Goal: Information Seeking & Learning: Learn about a topic

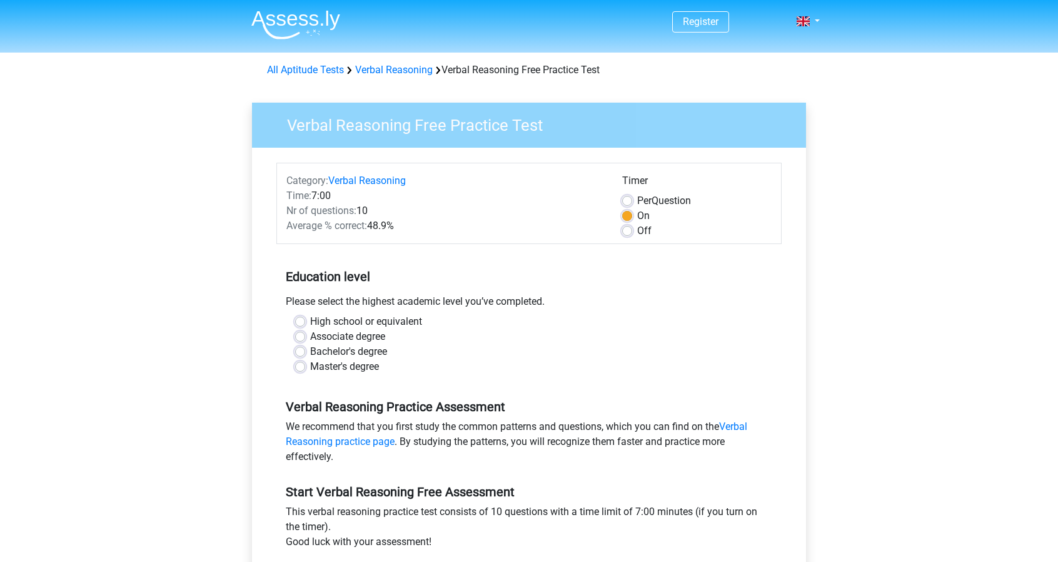
click at [348, 365] on label "Master's degree" at bounding box center [344, 366] width 69 height 15
click at [305, 365] on input "Master's degree" at bounding box center [300, 365] width 10 height 13
radio input "true"
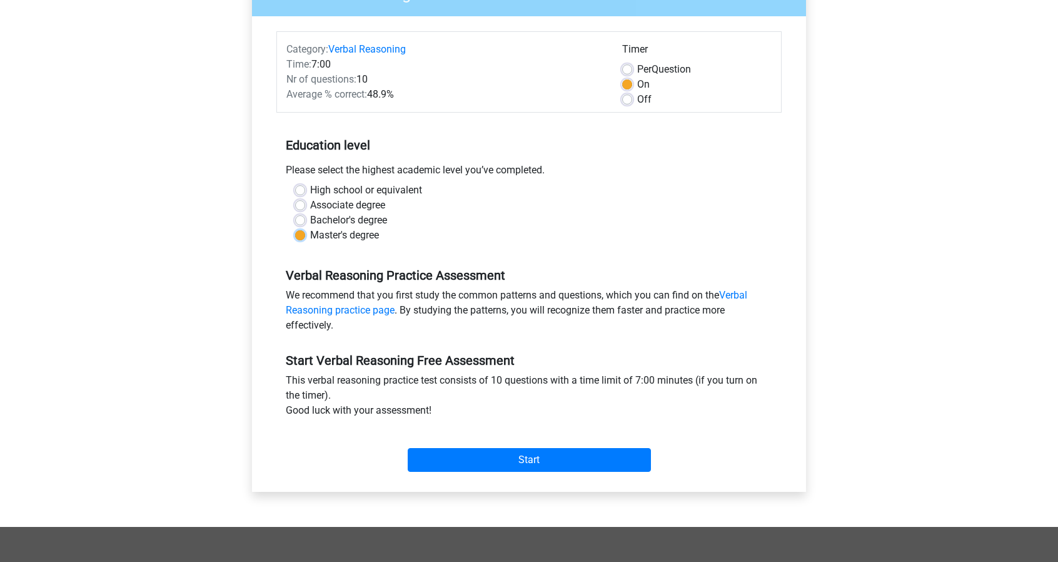
scroll to position [188, 0]
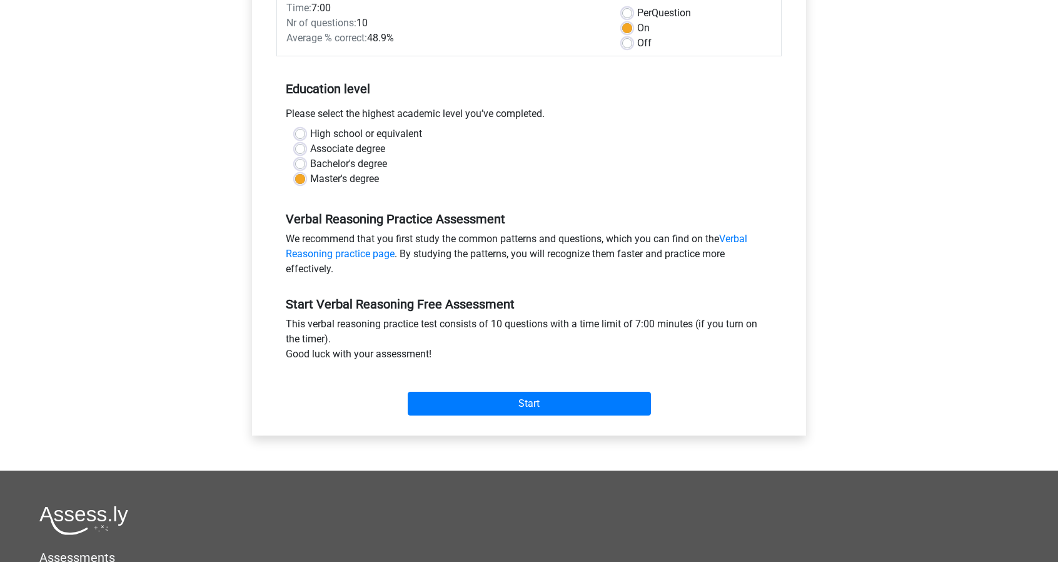
click at [565, 390] on div "Start" at bounding box center [528, 394] width 505 height 44
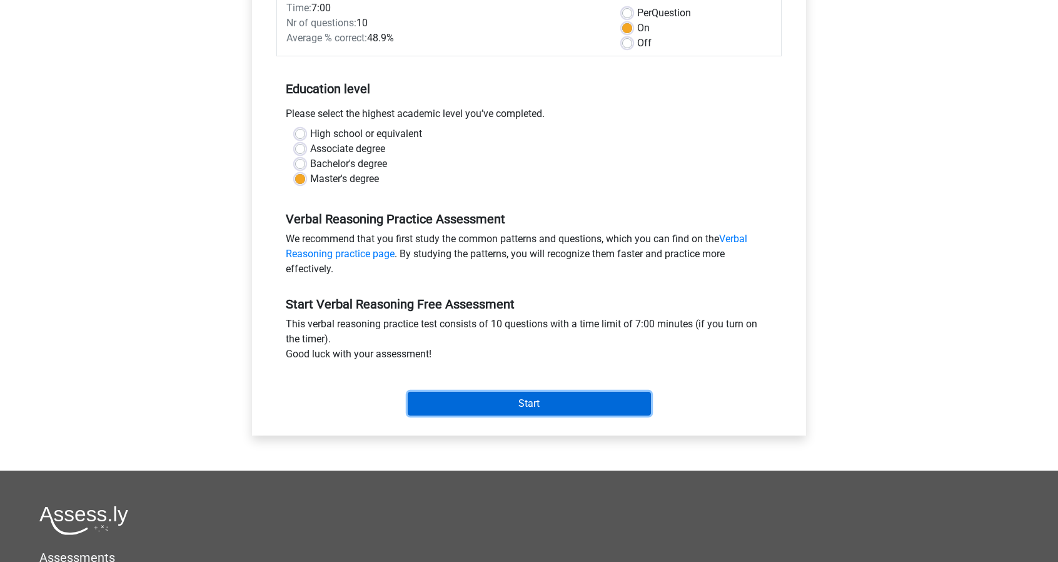
click at [562, 403] on input "Start" at bounding box center [529, 404] width 243 height 24
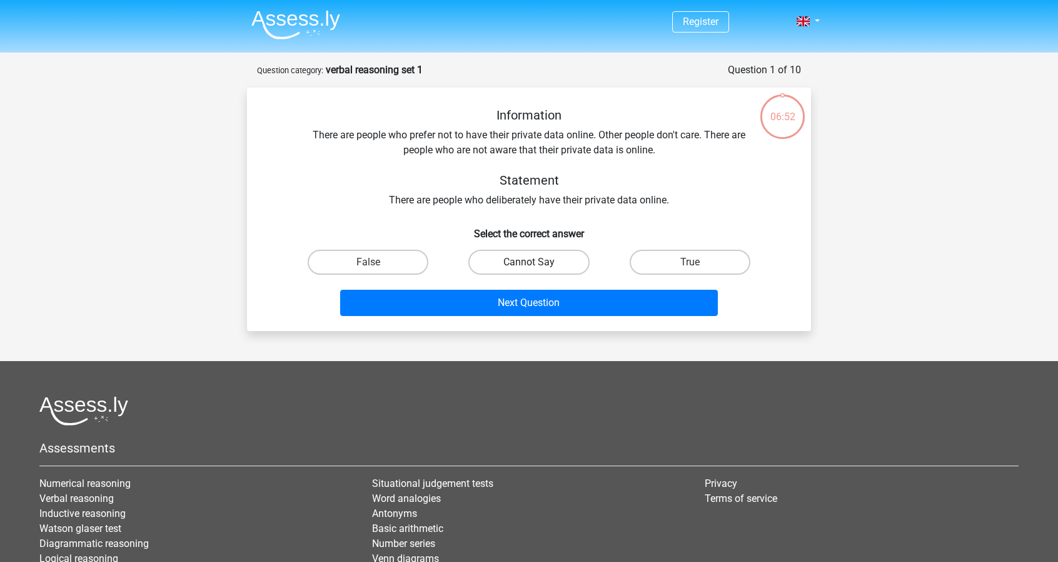
click at [523, 264] on label "Cannot Say" at bounding box center [529, 262] width 121 height 25
click at [529, 264] on input "Cannot Say" at bounding box center [533, 266] width 8 height 8
radio input "true"
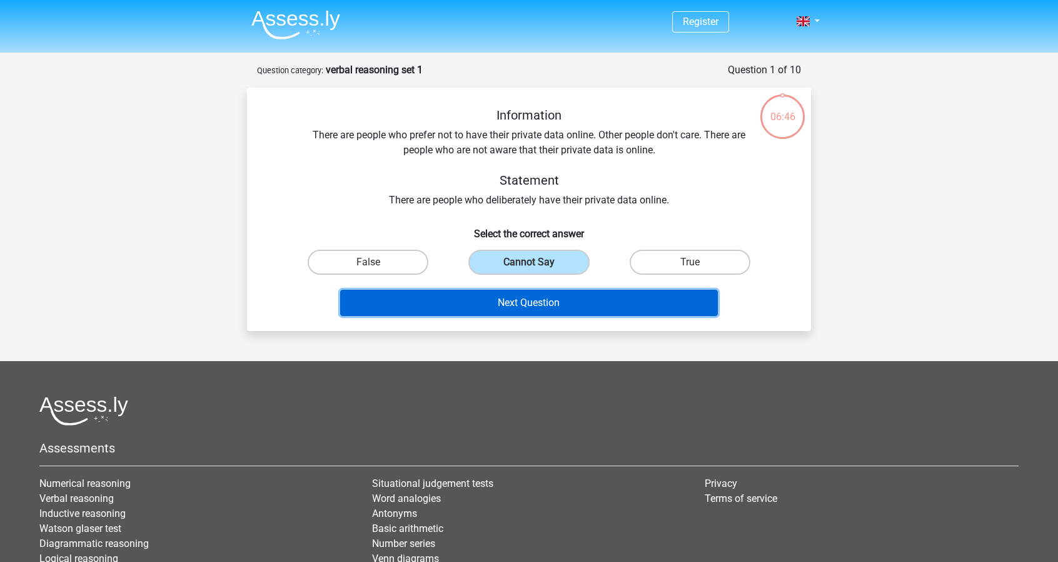
click at [551, 306] on button "Next Question" at bounding box center [529, 303] width 378 height 26
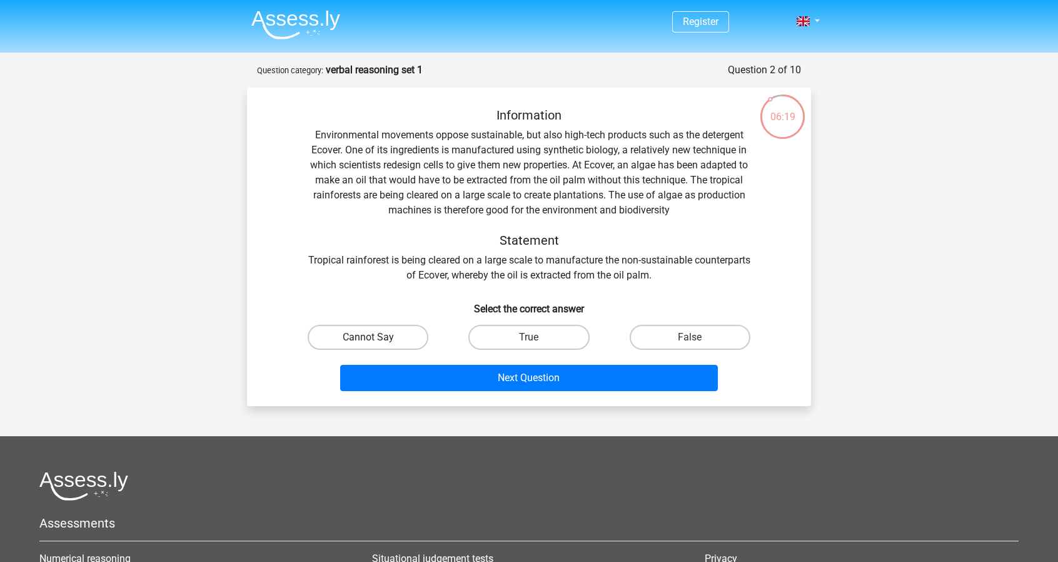
click at [405, 335] on label "Cannot Say" at bounding box center [368, 337] width 121 height 25
click at [377, 337] on input "Cannot Say" at bounding box center [372, 341] width 8 height 8
radio input "true"
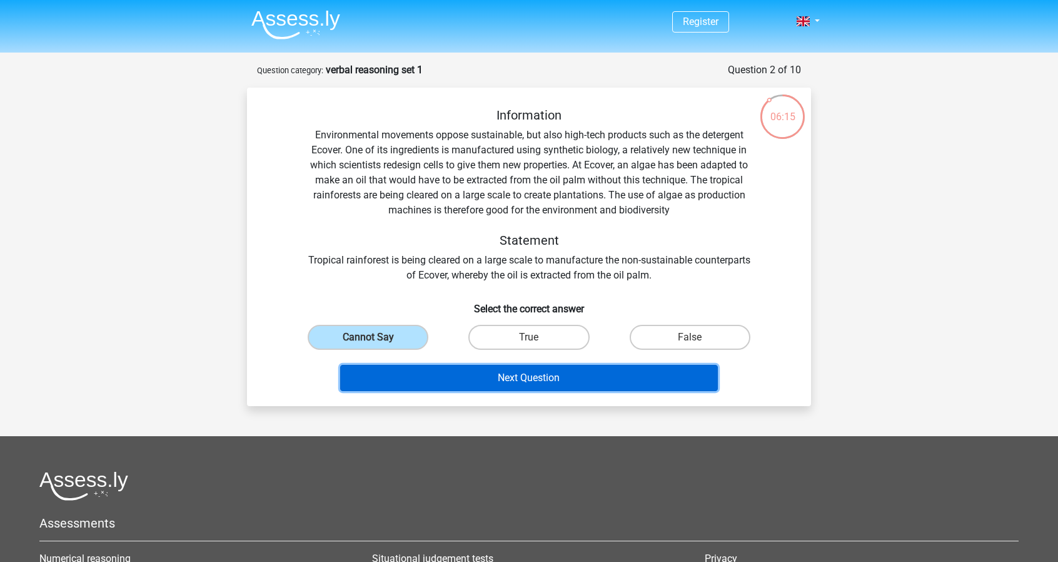
click at [483, 377] on button "Next Question" at bounding box center [529, 378] width 378 height 26
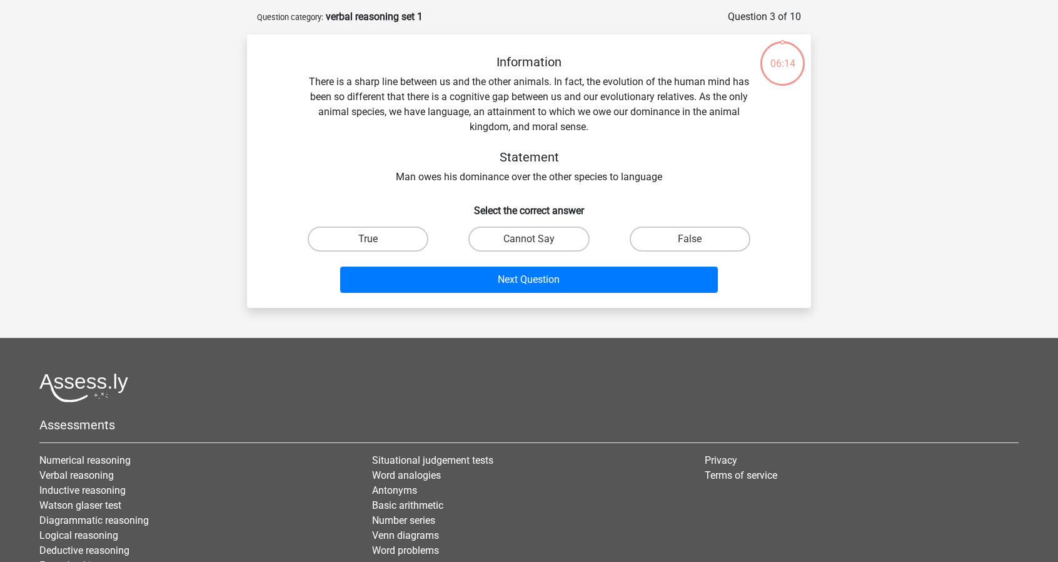
scroll to position [63, 0]
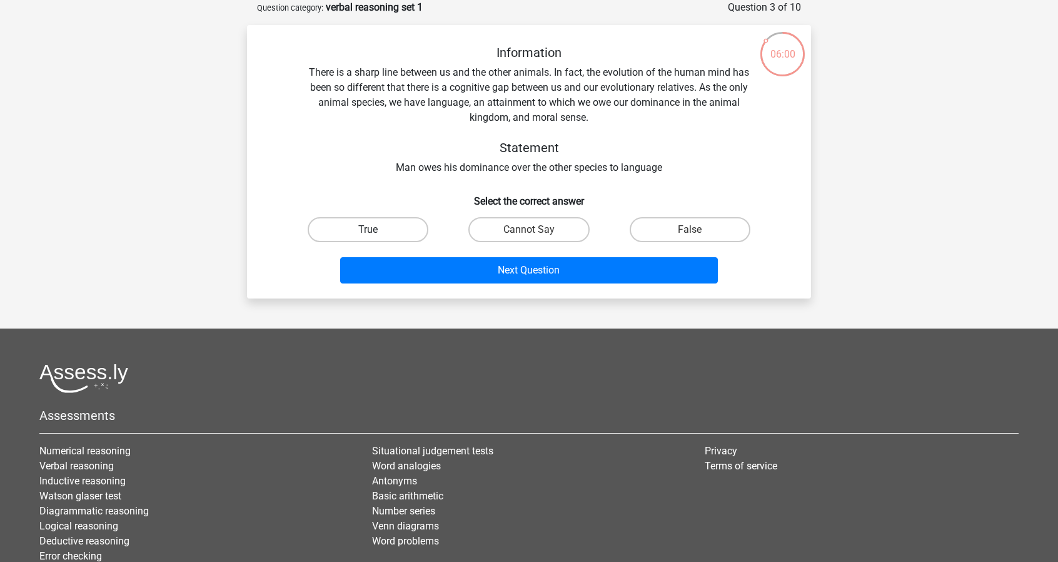
click at [367, 230] on label "True" at bounding box center [368, 229] width 121 height 25
click at [368, 230] on input "True" at bounding box center [372, 234] width 8 height 8
radio input "true"
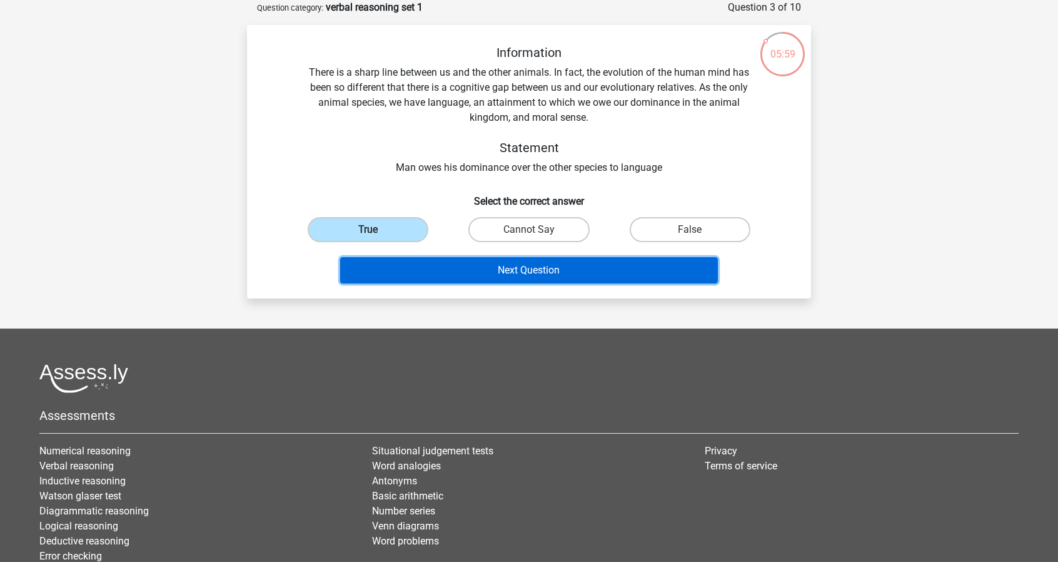
click at [482, 265] on button "Next Question" at bounding box center [529, 270] width 378 height 26
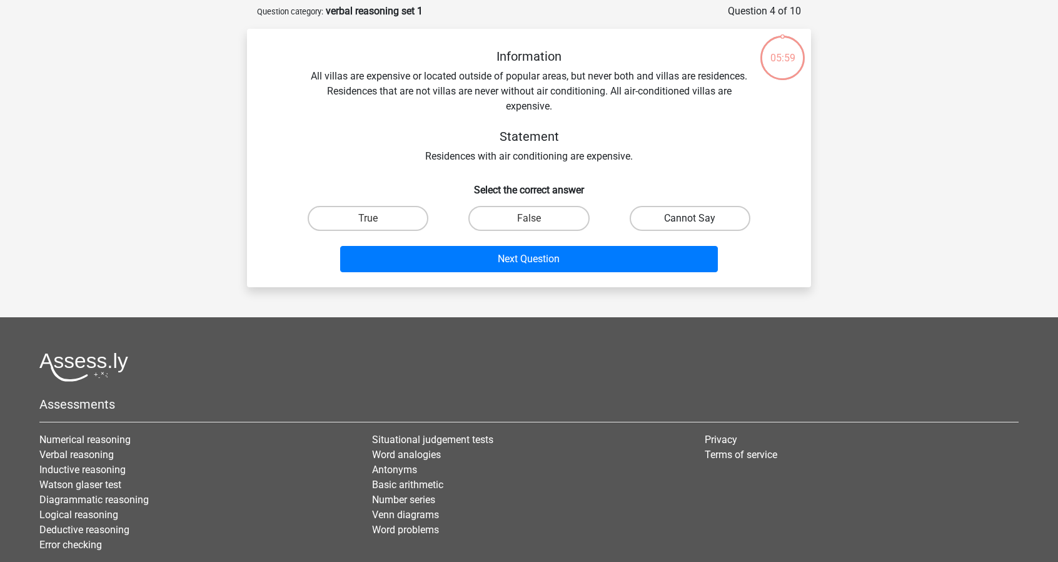
scroll to position [0, 0]
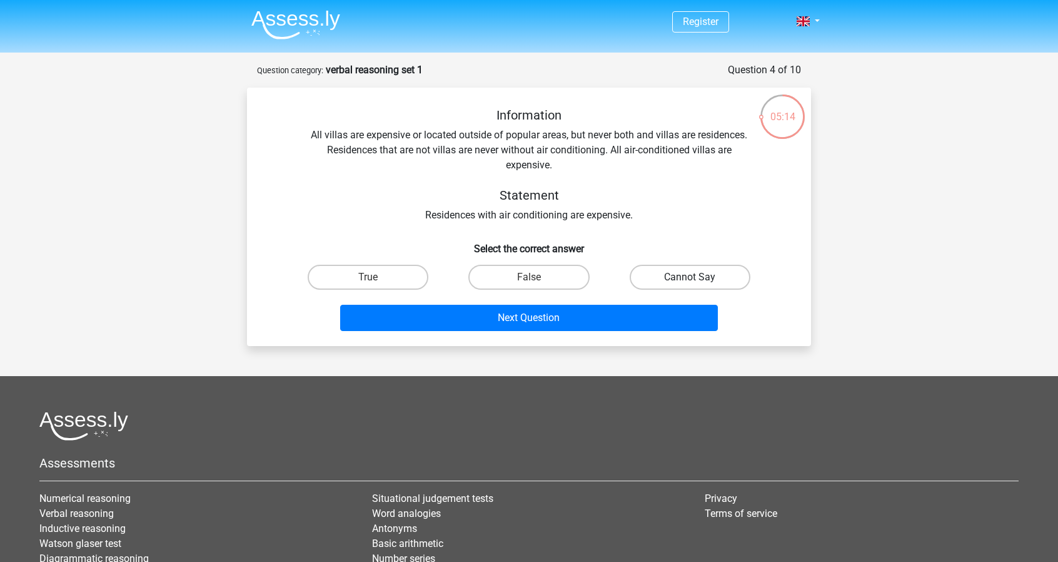
click at [699, 275] on label "Cannot Say" at bounding box center [690, 277] width 121 height 25
click at [698, 277] on input "Cannot Say" at bounding box center [694, 281] width 8 height 8
radio input "true"
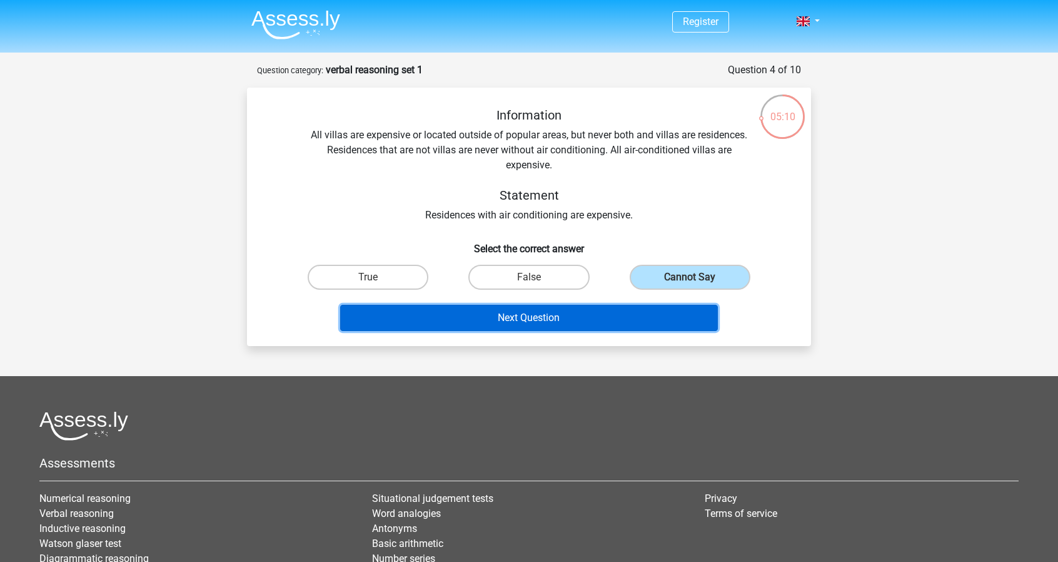
click at [565, 319] on button "Next Question" at bounding box center [529, 318] width 378 height 26
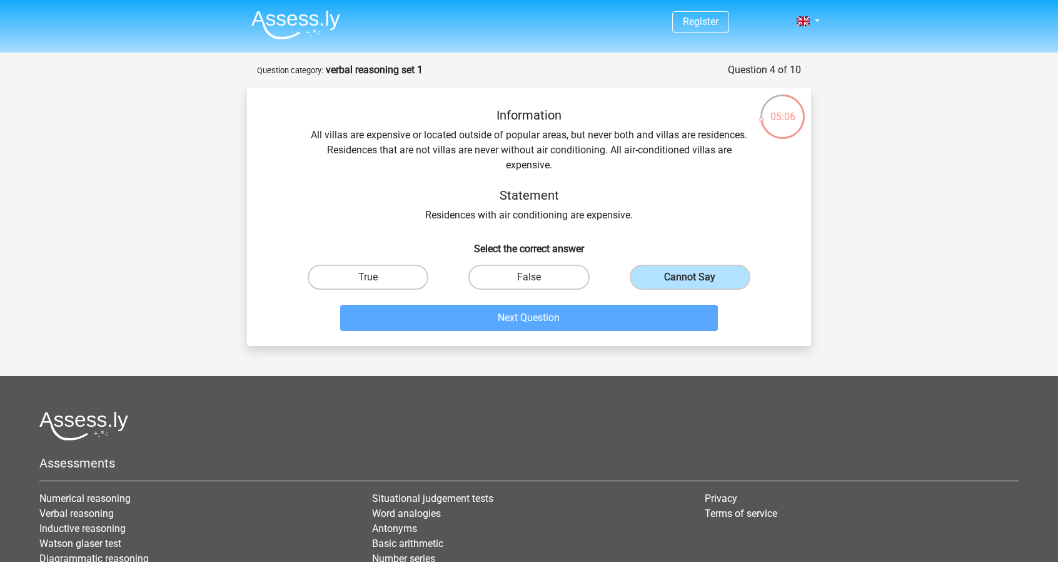
drag, startPoint x: 659, startPoint y: 236, endPoint x: 602, endPoint y: 272, distance: 68.0
click at [658, 236] on h6 "Select the correct answer" at bounding box center [529, 244] width 524 height 22
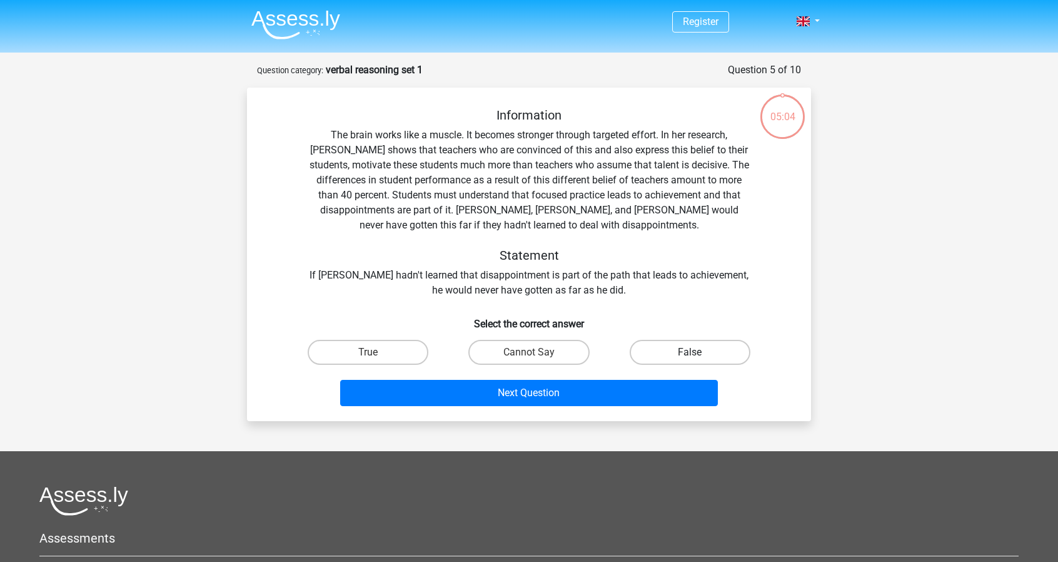
scroll to position [63, 0]
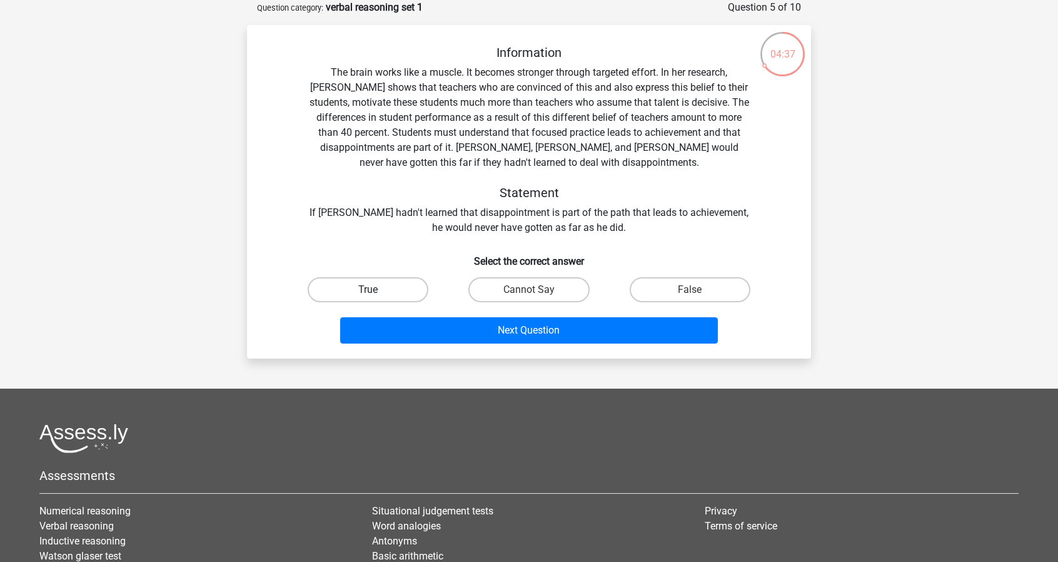
click at [418, 292] on label "True" at bounding box center [368, 289] width 121 height 25
click at [377, 292] on input "True" at bounding box center [372, 294] width 8 height 8
radio input "true"
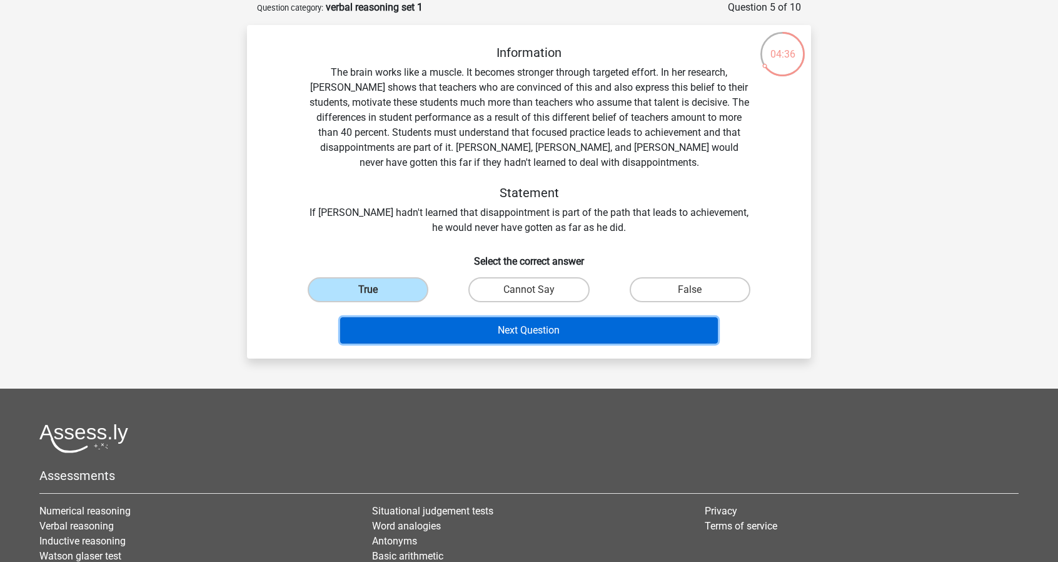
click at [474, 333] on button "Next Question" at bounding box center [529, 330] width 378 height 26
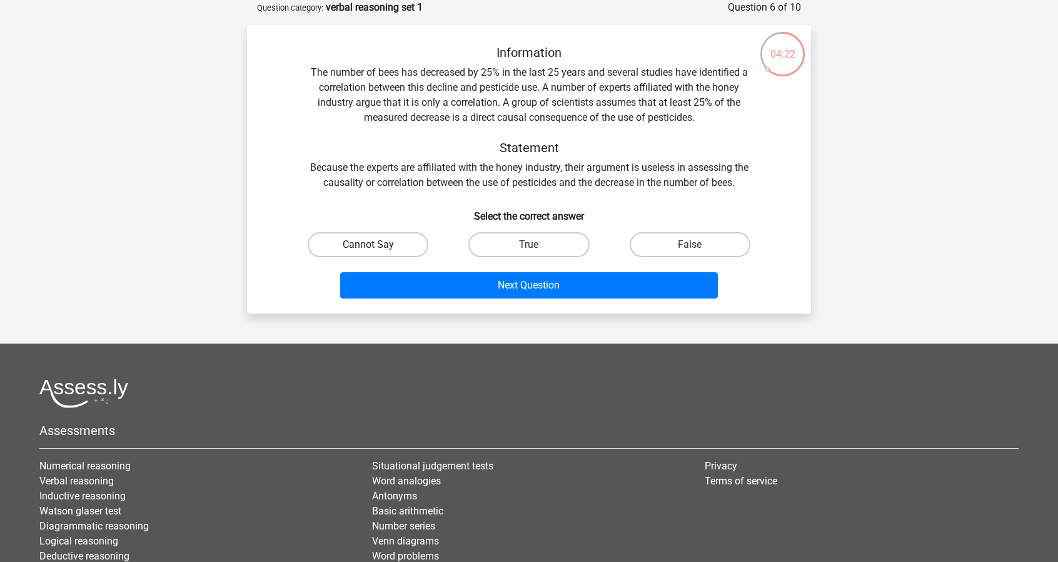
click at [409, 246] on label "Cannot Say" at bounding box center [368, 244] width 121 height 25
click at [377, 246] on input "Cannot Say" at bounding box center [372, 249] width 8 height 8
radio input "true"
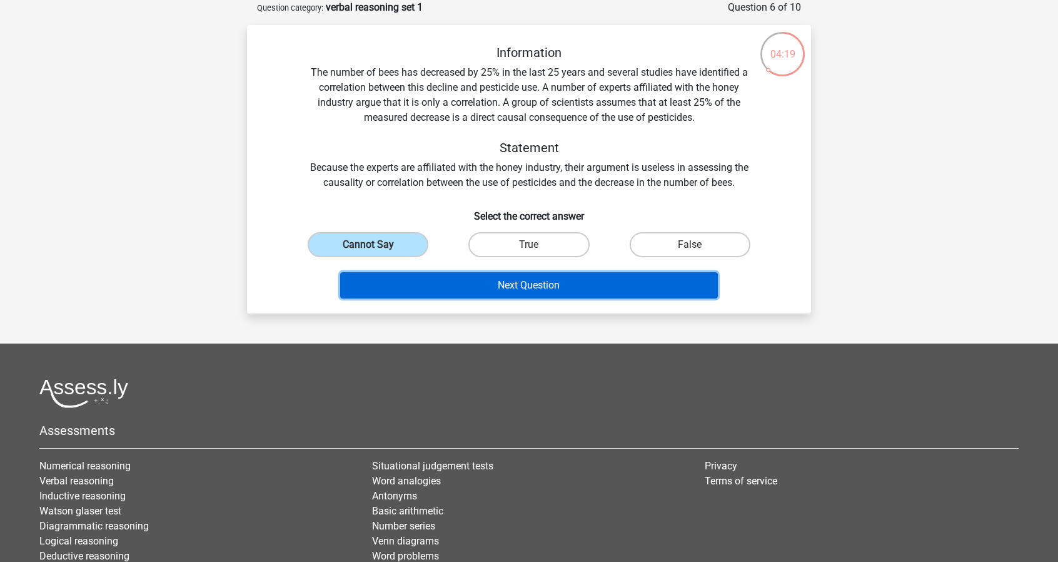
click at [514, 287] on button "Next Question" at bounding box center [529, 285] width 378 height 26
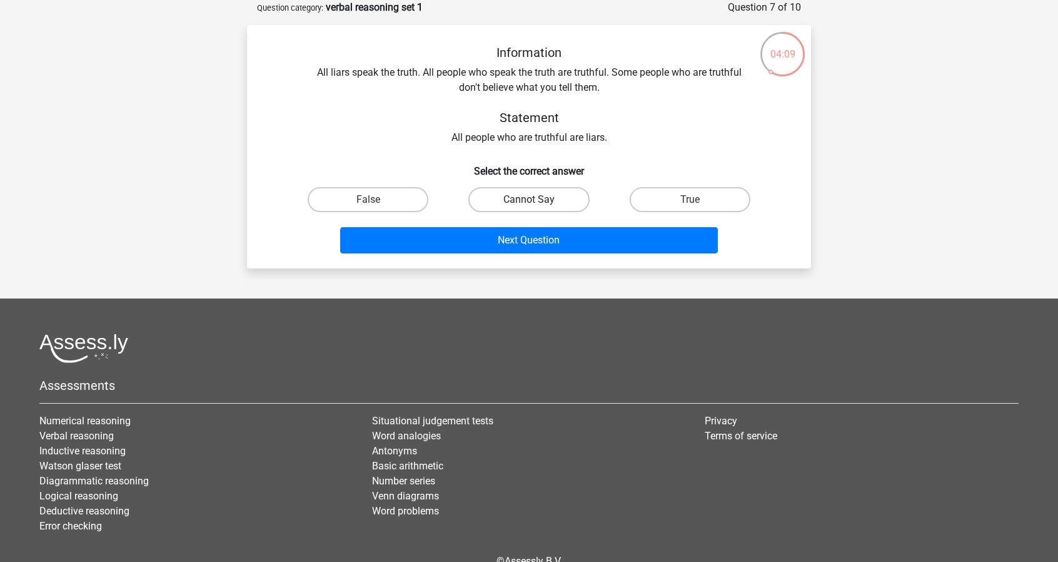
click at [545, 200] on label "Cannot Say" at bounding box center [529, 199] width 121 height 25
click at [537, 200] on input "Cannot Say" at bounding box center [533, 204] width 8 height 8
radio input "true"
click at [381, 200] on label "False" at bounding box center [368, 199] width 121 height 25
click at [377, 200] on input "False" at bounding box center [372, 204] width 8 height 8
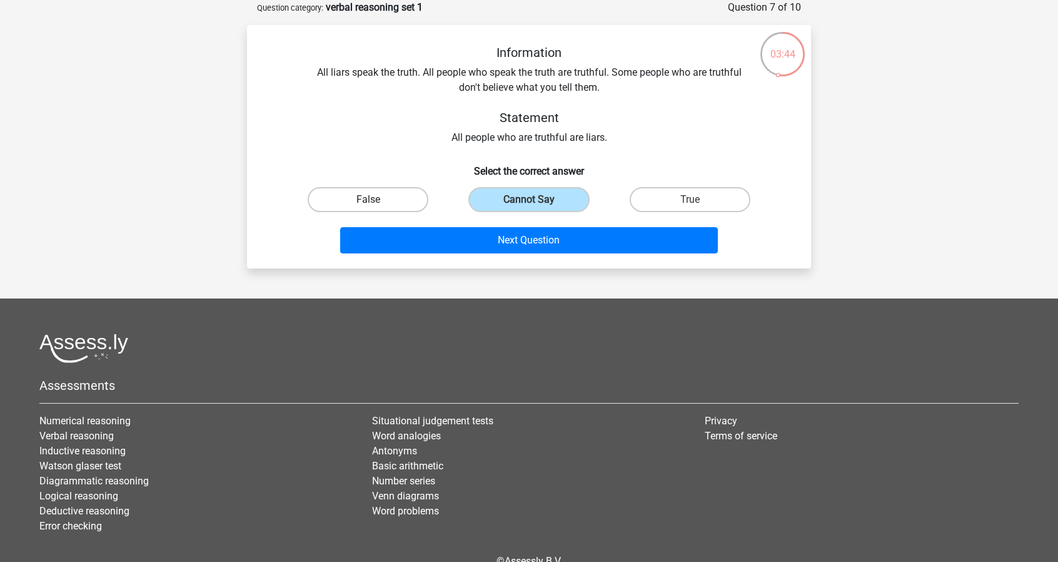
radio input "true"
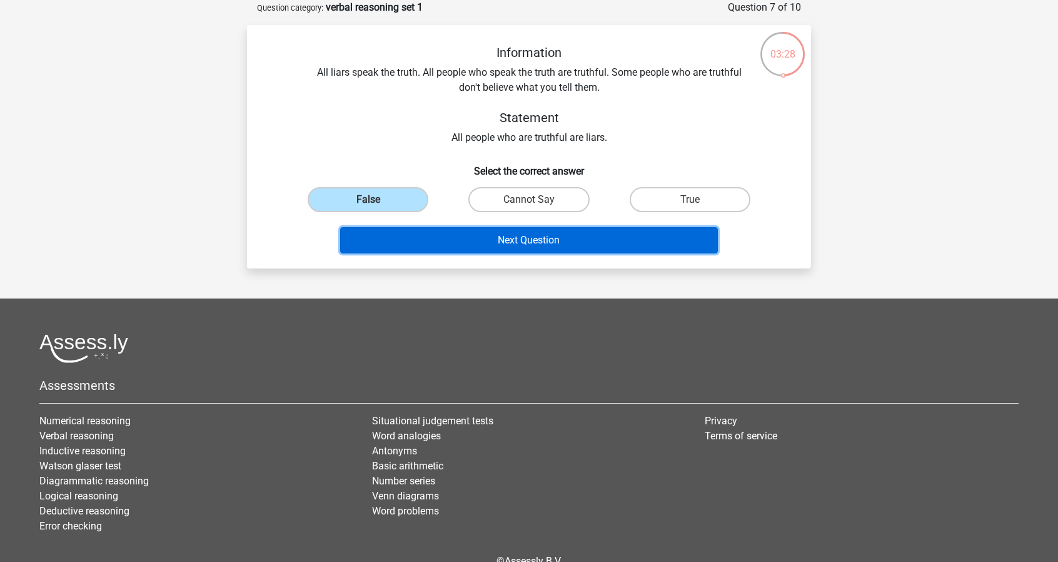
click at [581, 242] on button "Next Question" at bounding box center [529, 240] width 378 height 26
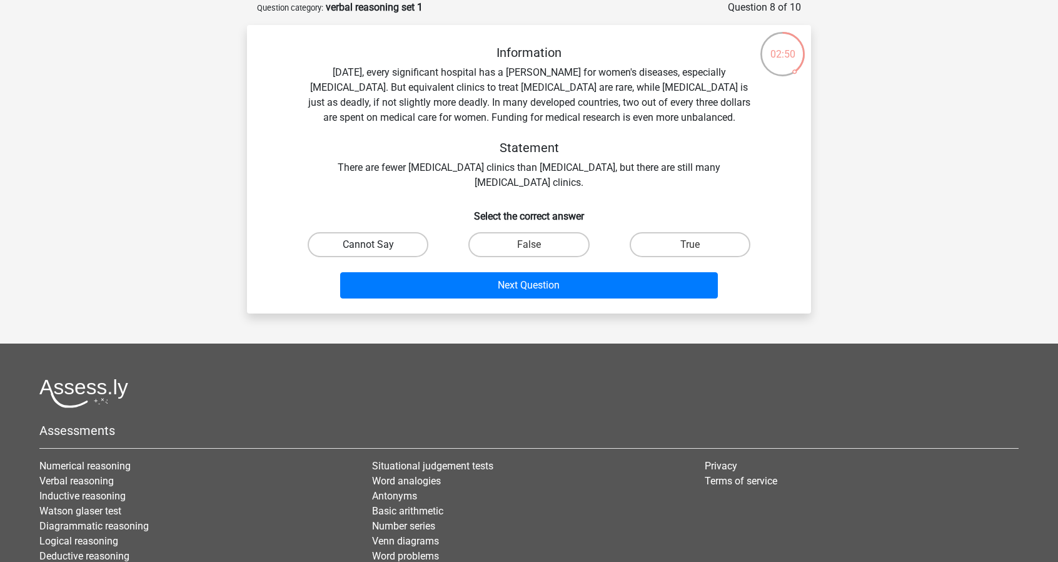
click at [397, 240] on label "Cannot Say" at bounding box center [368, 244] width 121 height 25
click at [377, 245] on input "Cannot Say" at bounding box center [372, 249] width 8 height 8
radio input "true"
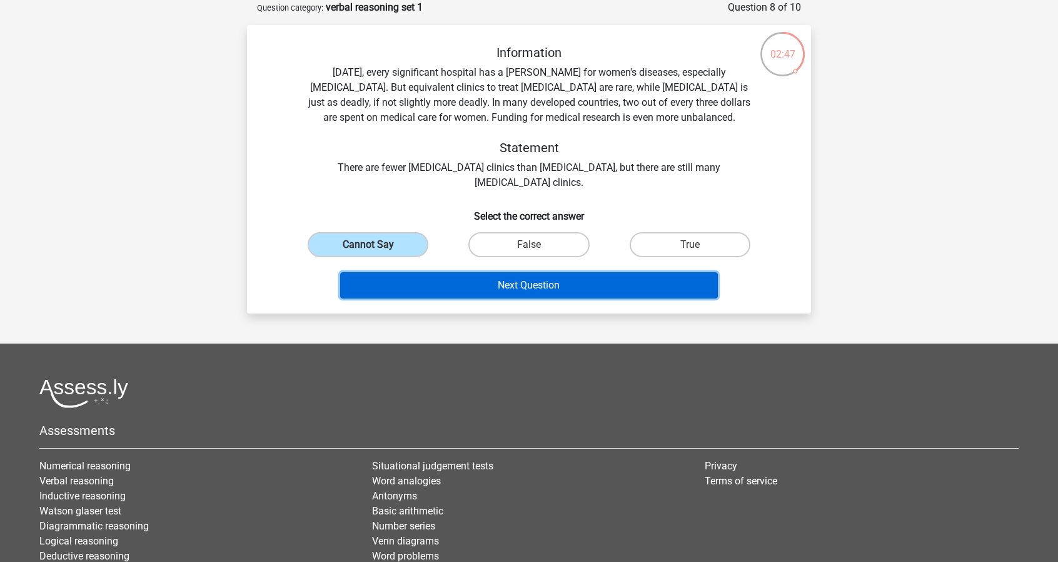
click at [489, 277] on button "Next Question" at bounding box center [529, 285] width 378 height 26
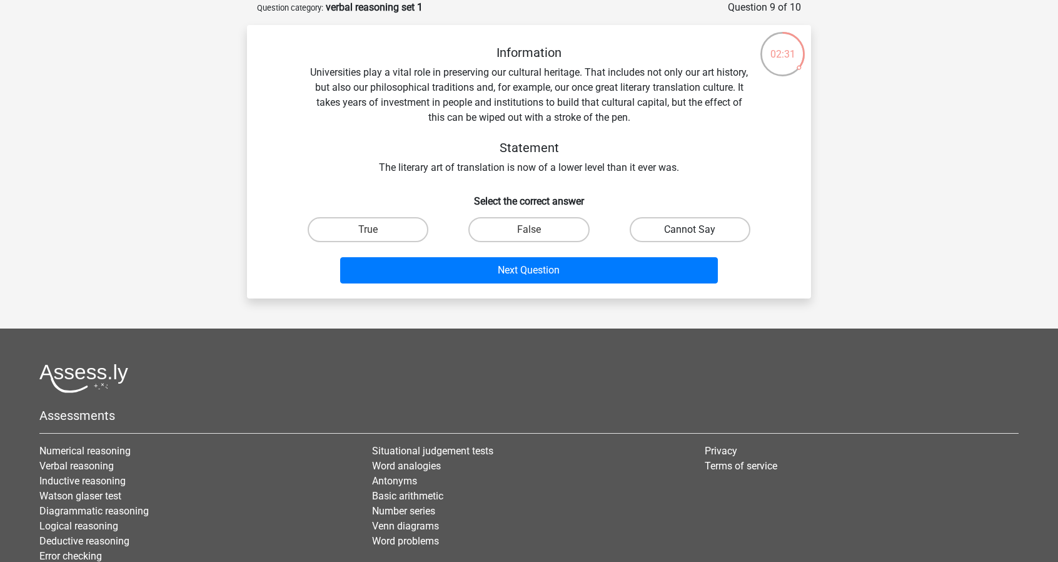
click at [665, 220] on label "Cannot Say" at bounding box center [690, 229] width 121 height 25
click at [690, 230] on input "Cannot Say" at bounding box center [694, 234] width 8 height 8
radio input "true"
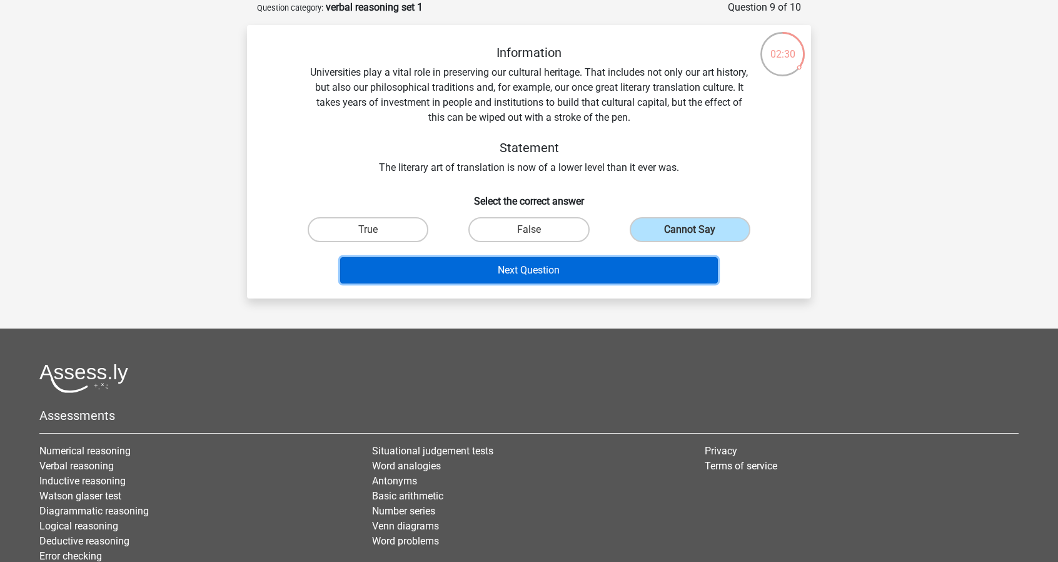
click at [557, 283] on button "Next Question" at bounding box center [529, 270] width 378 height 26
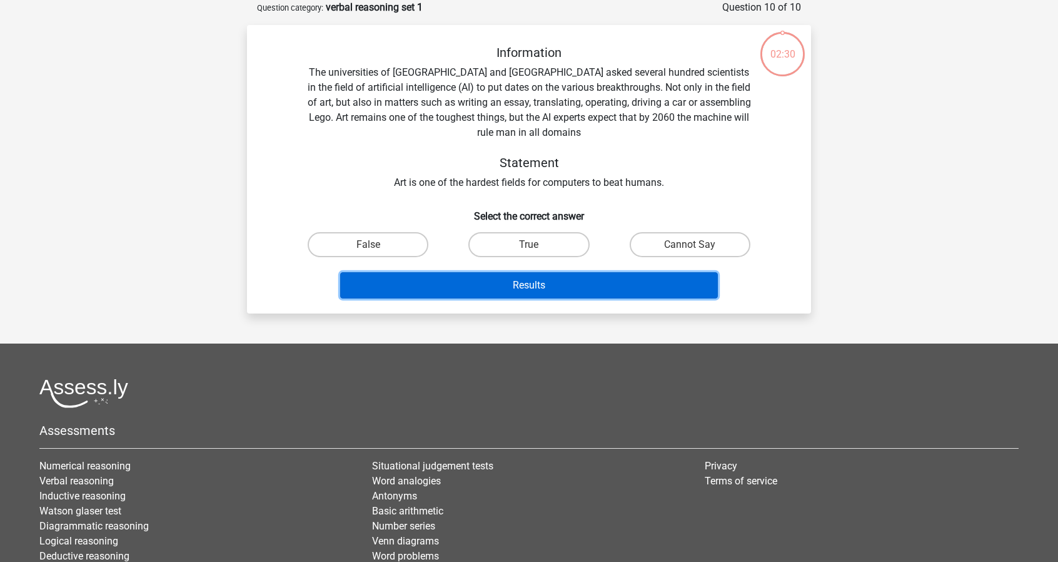
click at [557, 280] on button "Results" at bounding box center [529, 285] width 378 height 26
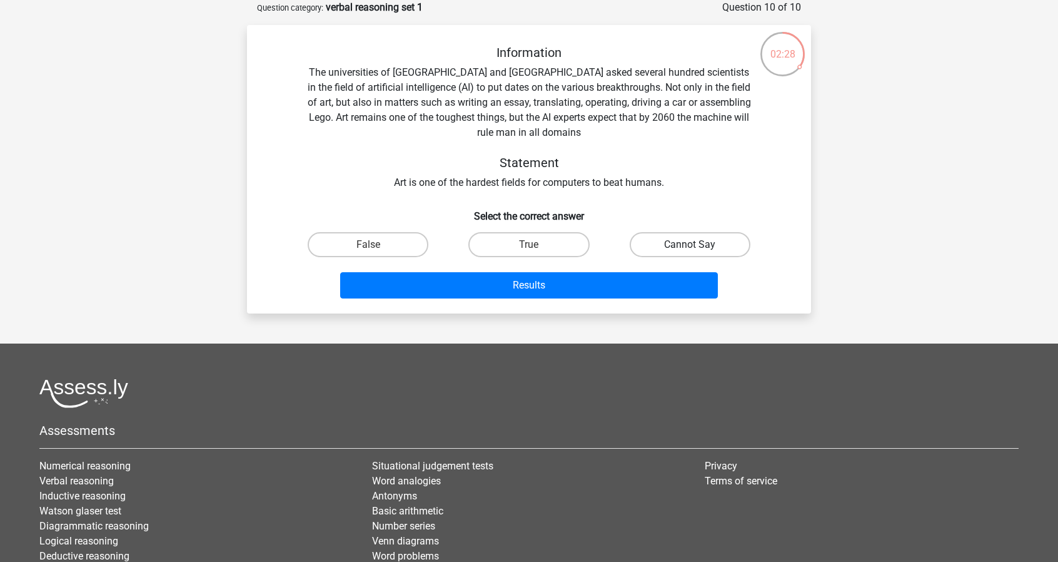
click at [711, 246] on label "Cannot Say" at bounding box center [690, 244] width 121 height 25
click at [698, 246] on input "Cannot Say" at bounding box center [694, 249] width 8 height 8
radio input "true"
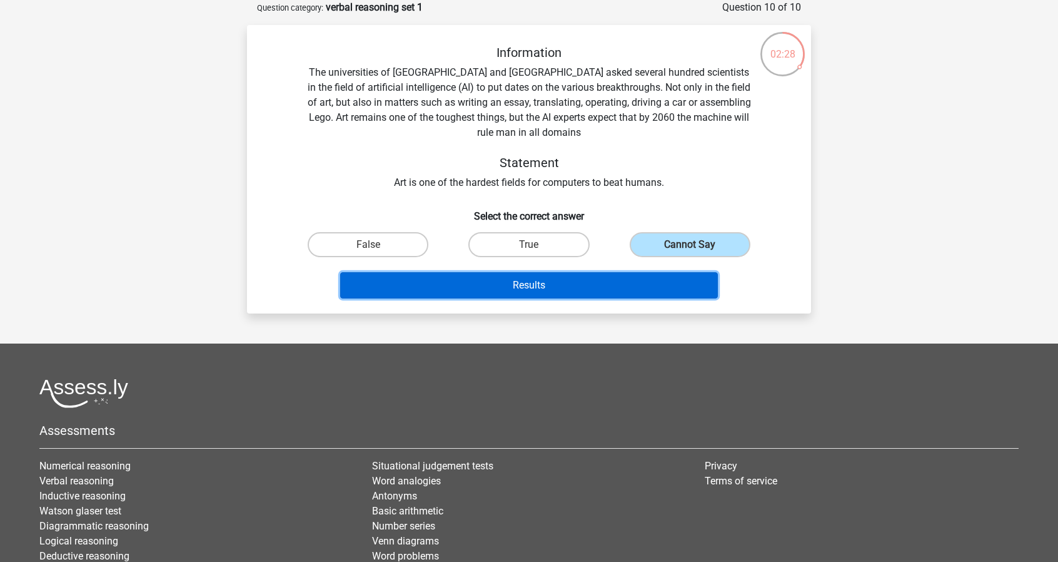
click at [648, 275] on button "Results" at bounding box center [529, 285] width 378 height 26
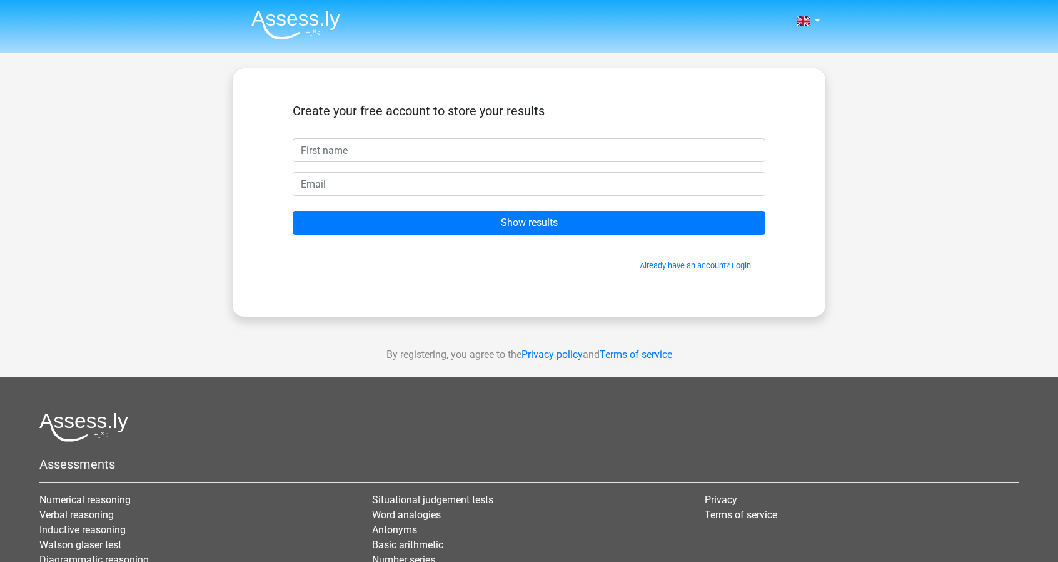
click at [372, 150] on input "text" at bounding box center [529, 150] width 473 height 24
type input "[PERSON_NAME]"
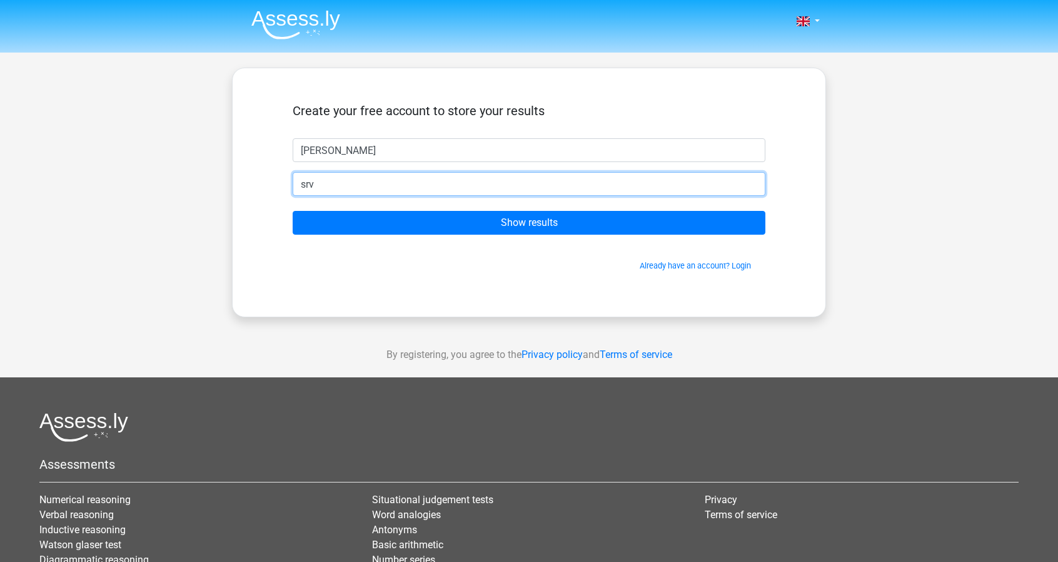
type input "[EMAIL_ADDRESS][DOMAIN_NAME]"
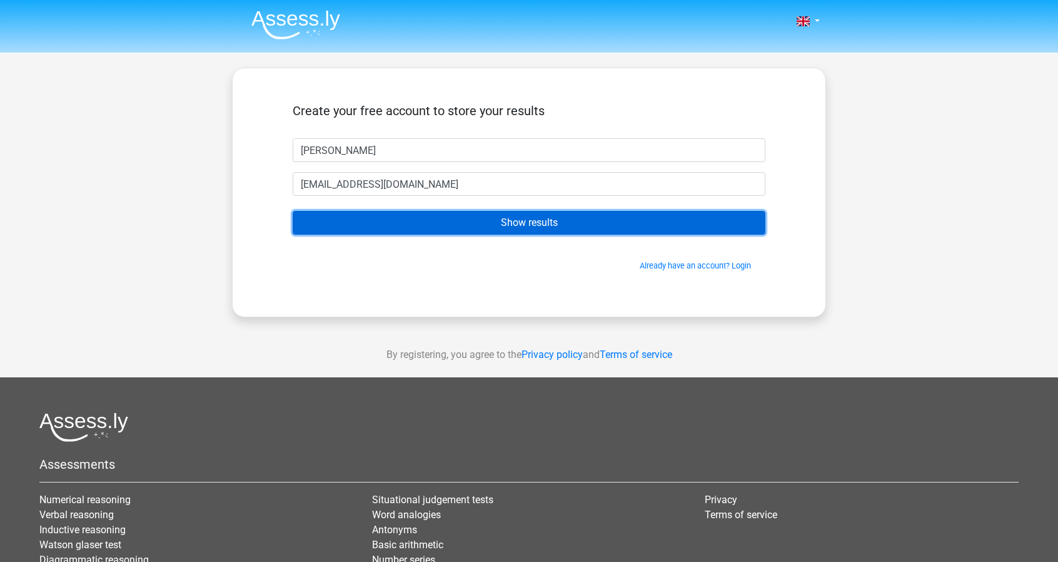
click at [480, 228] on input "Show results" at bounding box center [529, 223] width 473 height 24
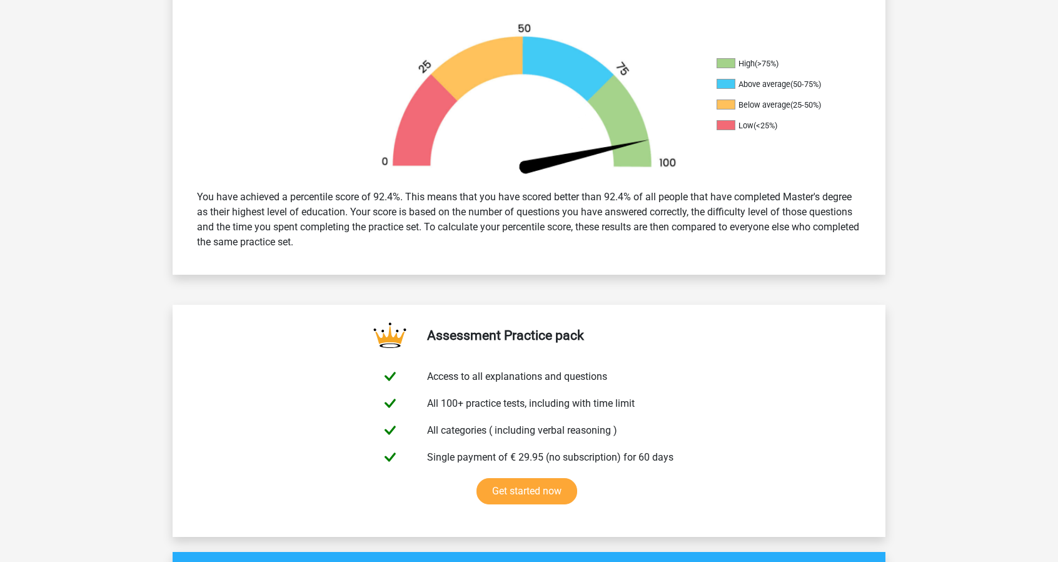
scroll to position [188, 0]
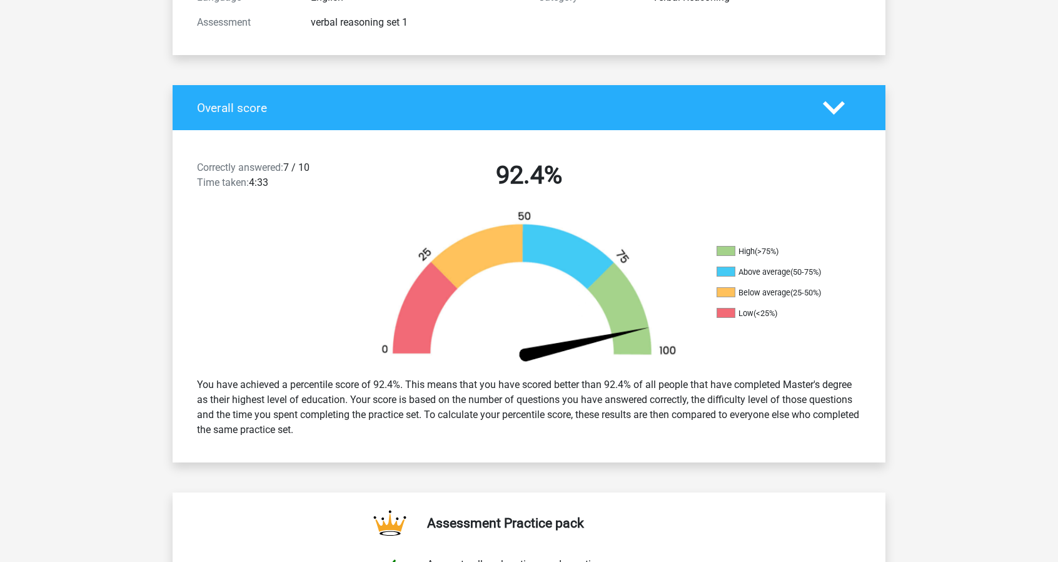
click at [843, 114] on div at bounding box center [842, 108] width 57 height 22
click at [838, 109] on polygon at bounding box center [834, 108] width 22 height 14
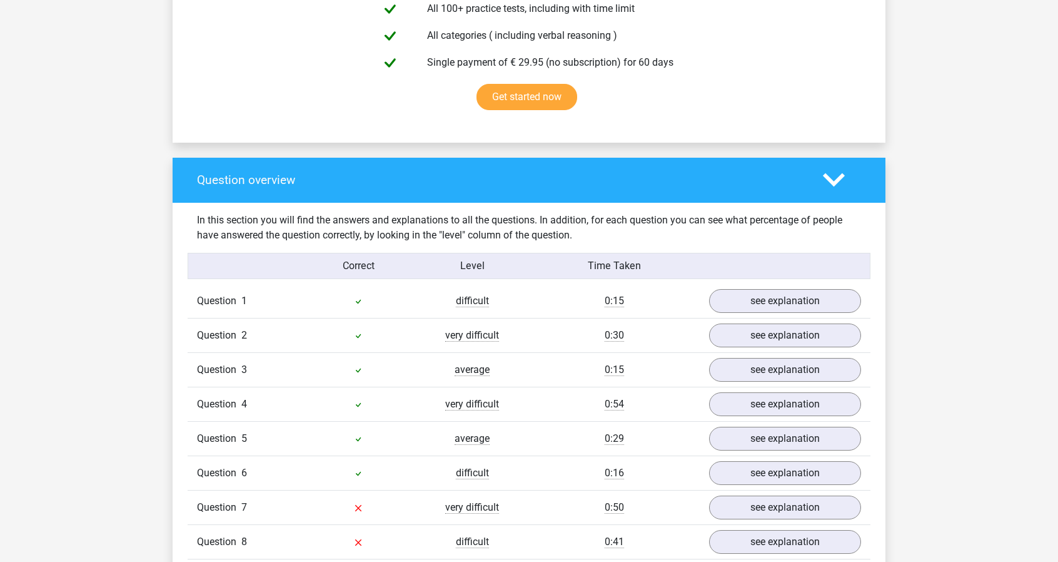
scroll to position [626, 0]
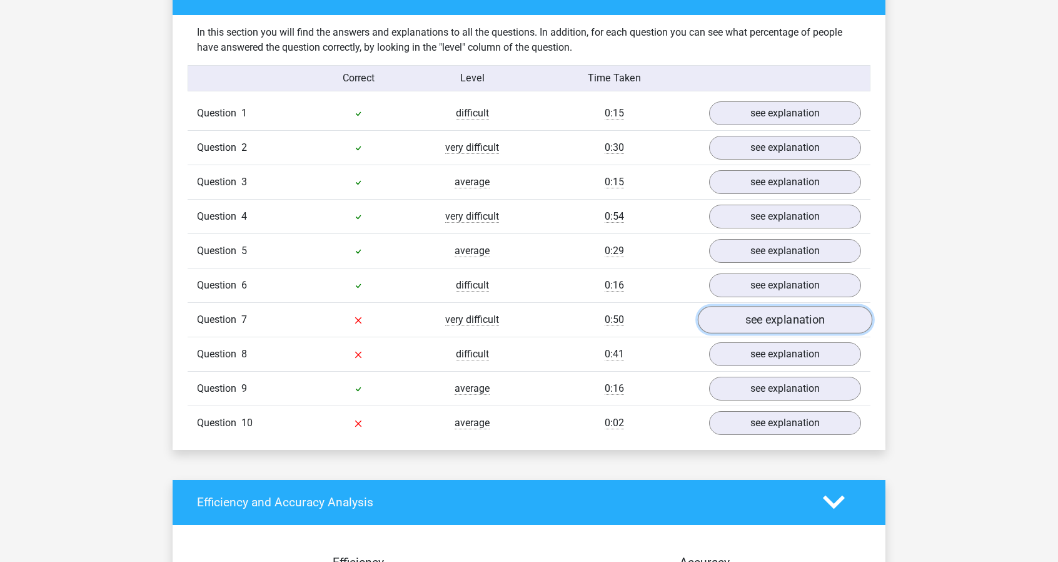
click at [810, 316] on link "see explanation" at bounding box center [785, 320] width 175 height 28
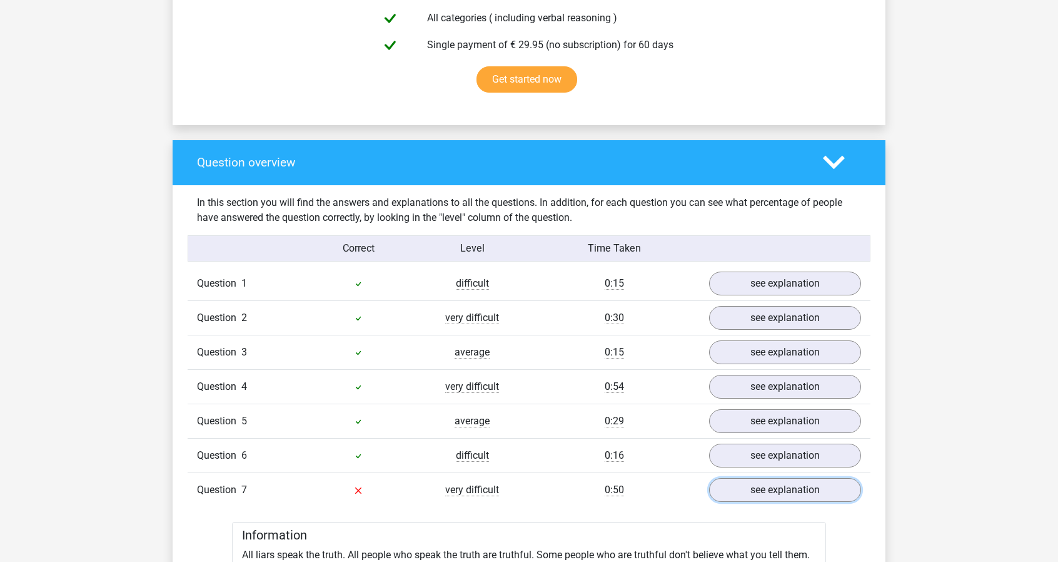
scroll to position [438, 0]
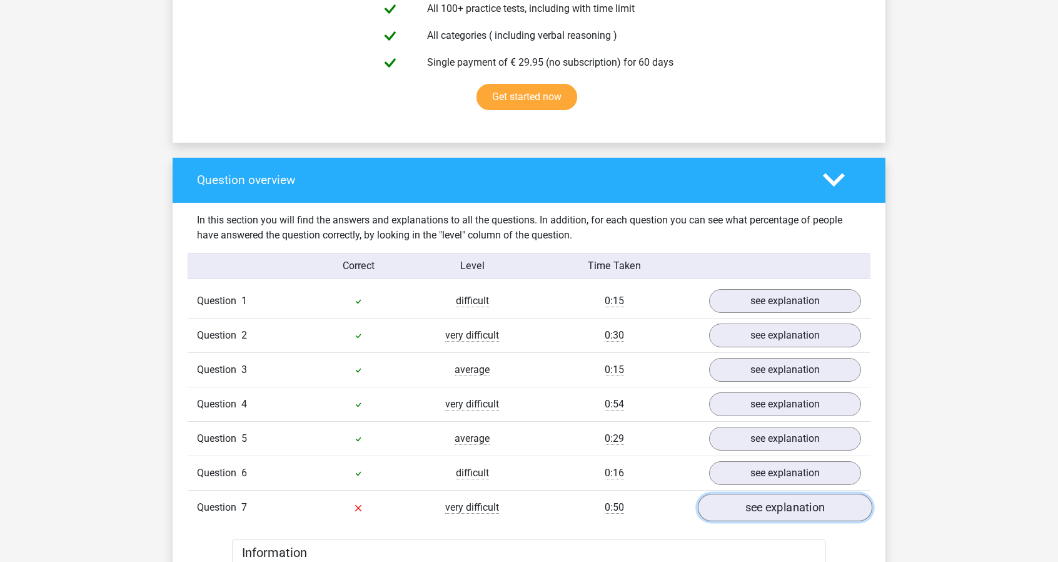
click at [750, 509] on link "see explanation" at bounding box center [785, 508] width 175 height 28
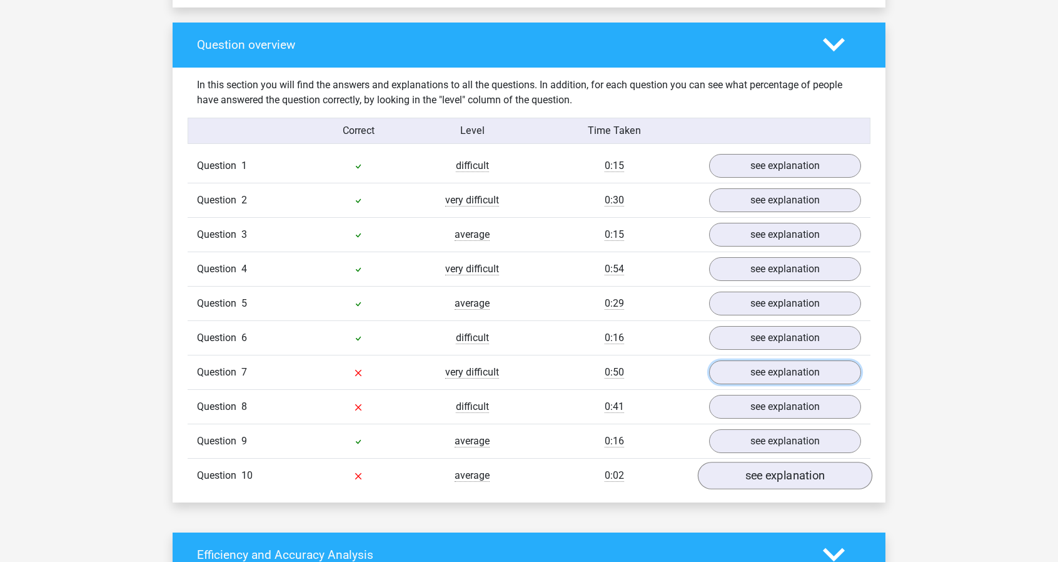
scroll to position [688, 0]
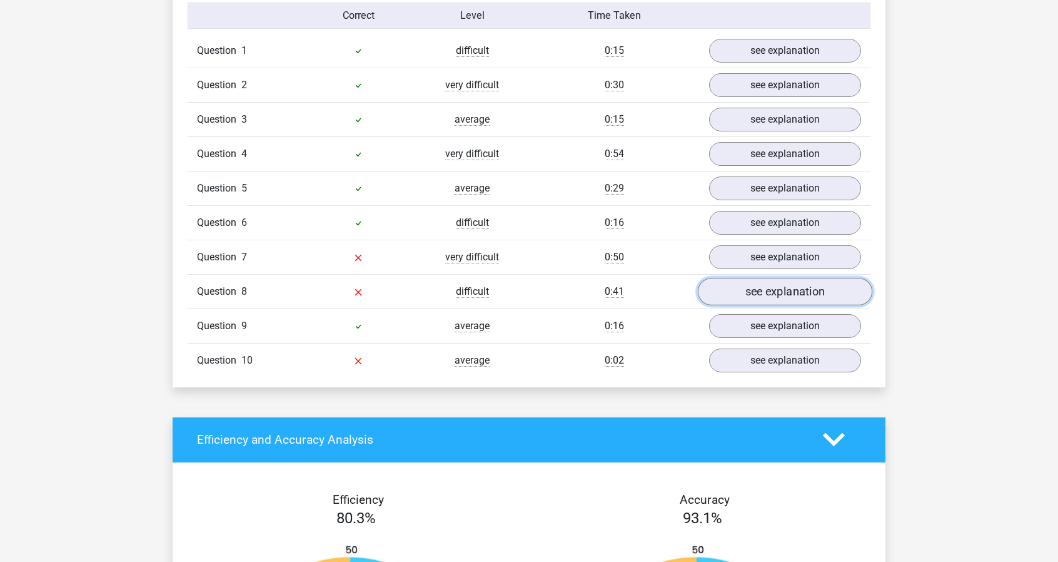
click at [760, 292] on link "see explanation" at bounding box center [785, 292] width 175 height 28
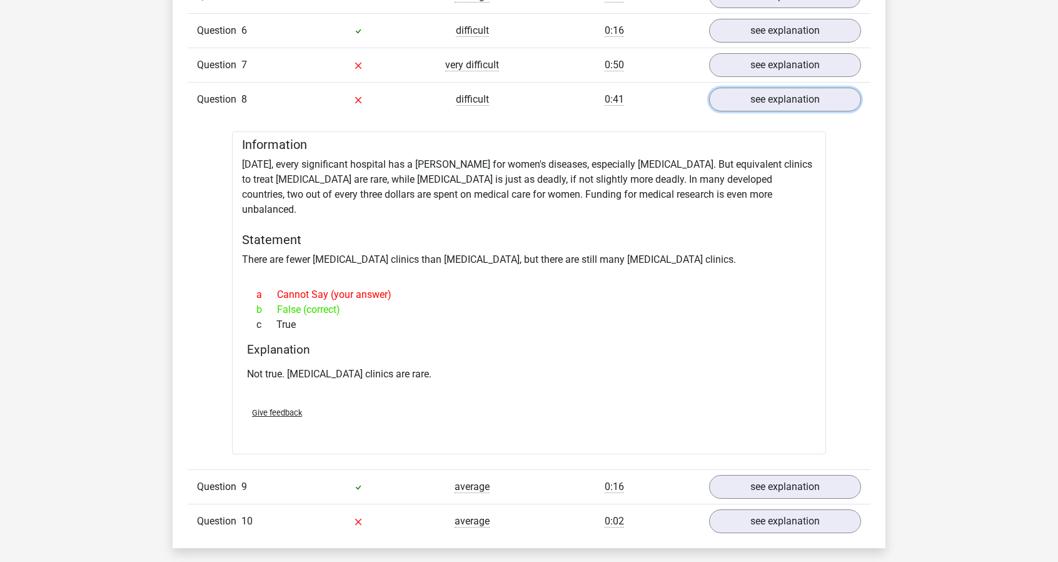
scroll to position [813, 0]
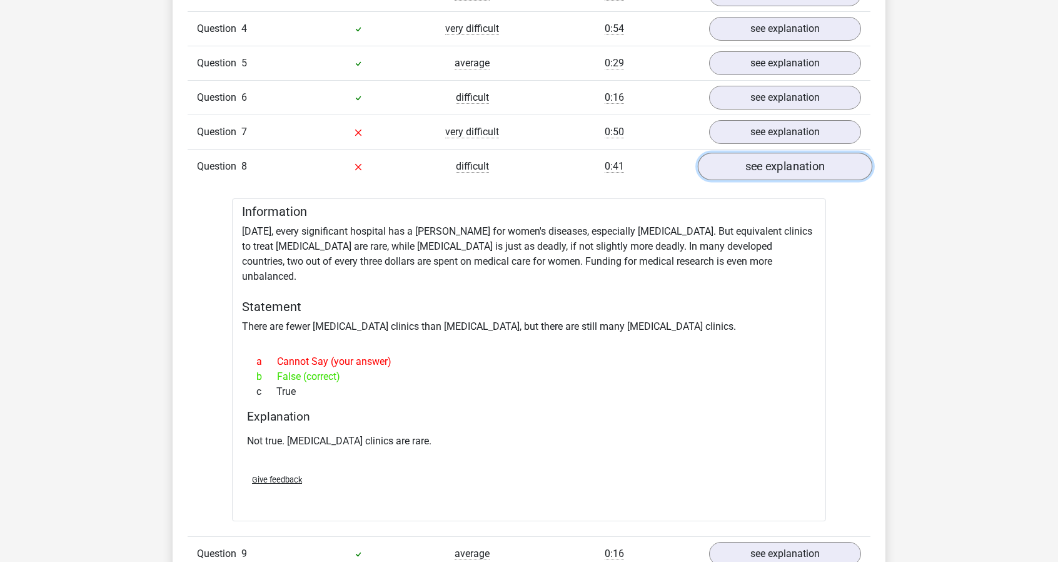
click at [776, 161] on link "see explanation" at bounding box center [785, 167] width 175 height 28
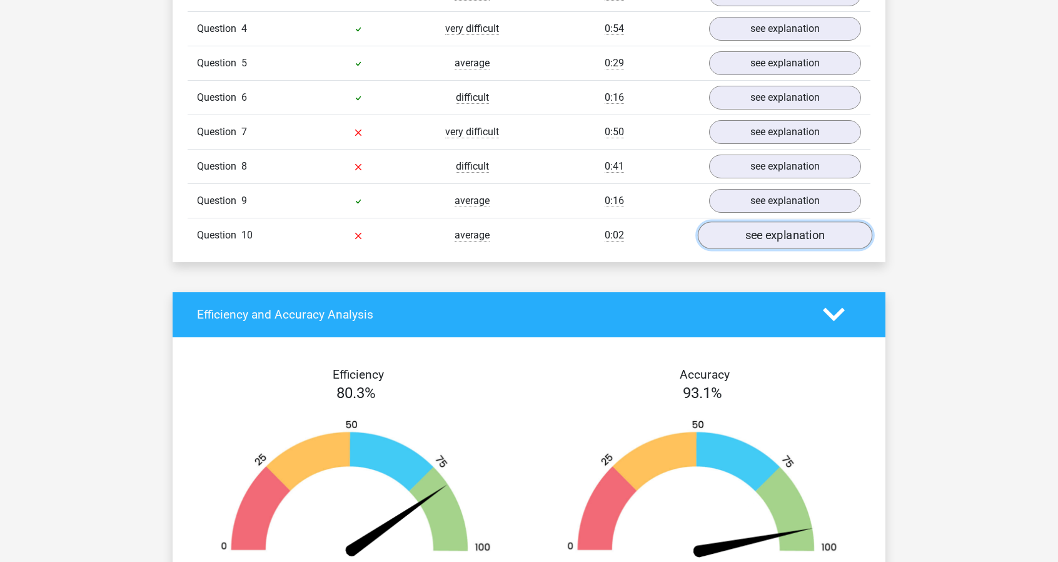
click at [816, 230] on link "see explanation" at bounding box center [785, 235] width 175 height 28
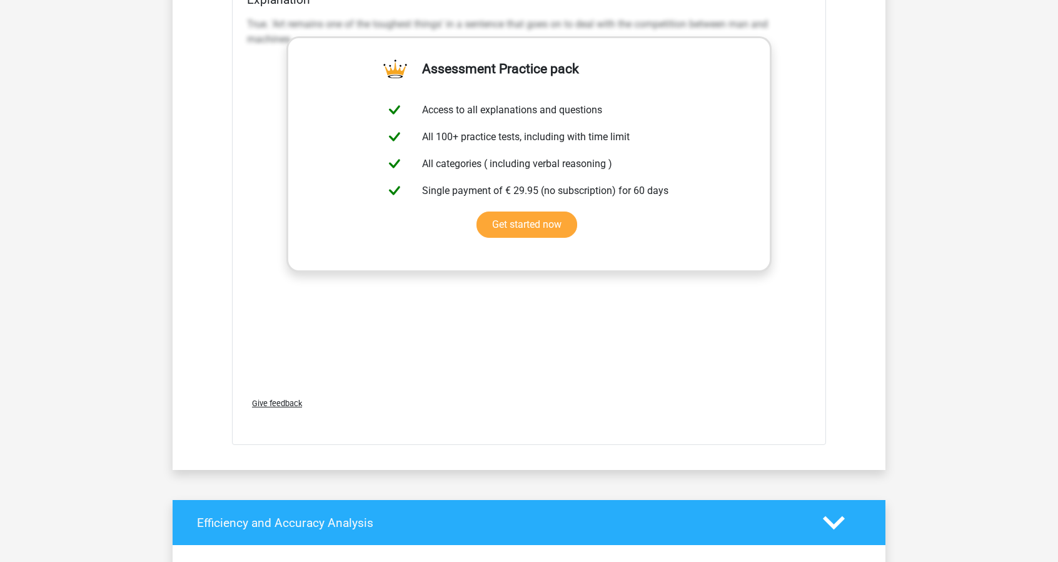
scroll to position [0, 0]
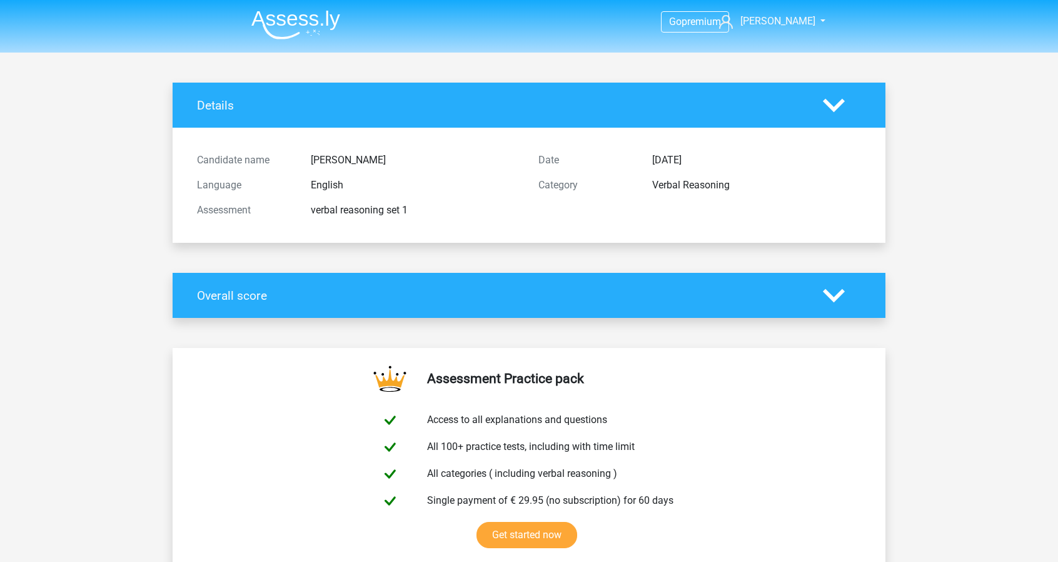
click at [831, 104] on polygon at bounding box center [834, 105] width 22 height 14
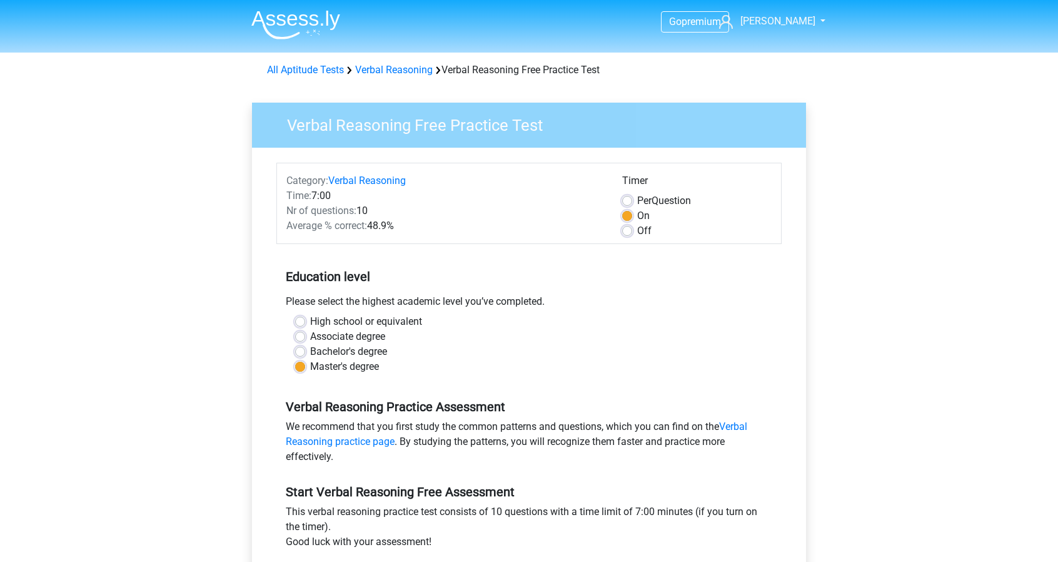
scroll to position [188, 0]
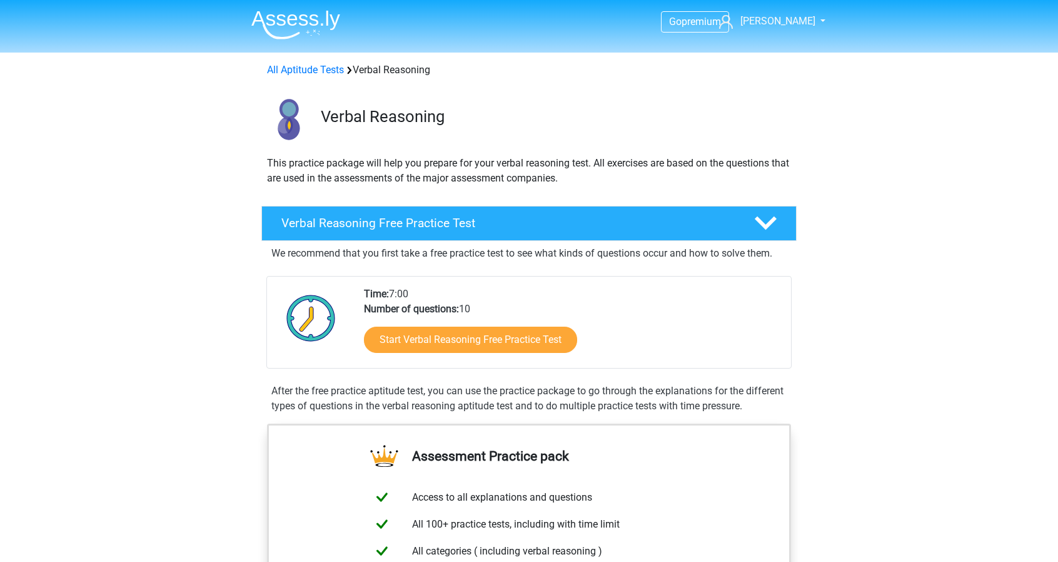
scroll to position [188, 0]
